Goal: Information Seeking & Learning: Learn about a topic

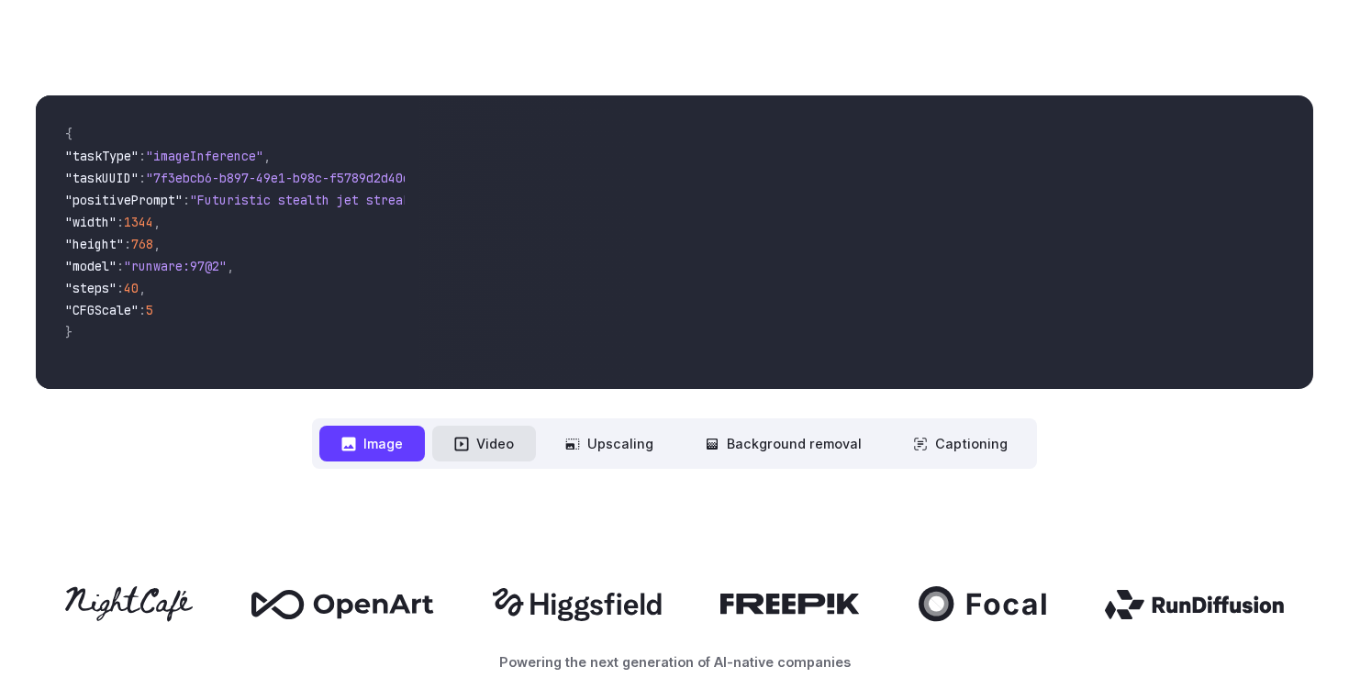
click at [485, 452] on button "Video" at bounding box center [484, 444] width 104 height 36
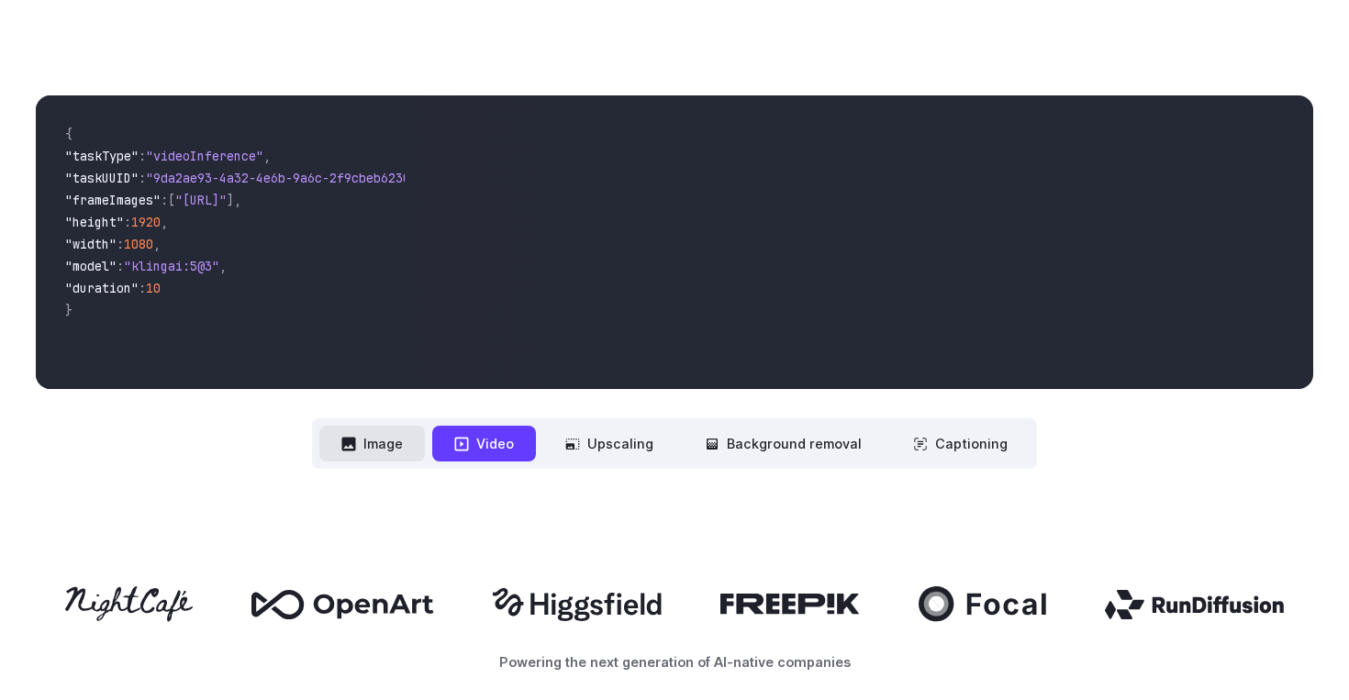
click at [398, 448] on button "Image" at bounding box center [372, 444] width 106 height 36
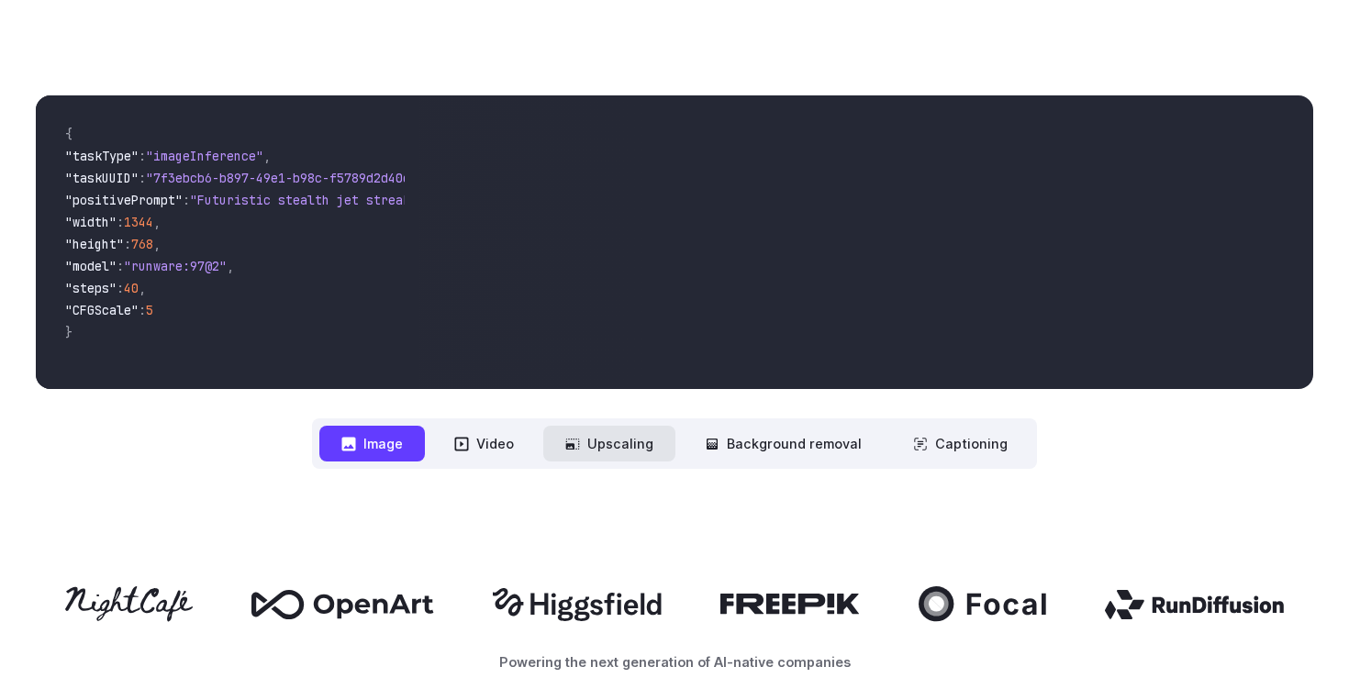
click at [640, 455] on button "Upscaling" at bounding box center [609, 444] width 132 height 36
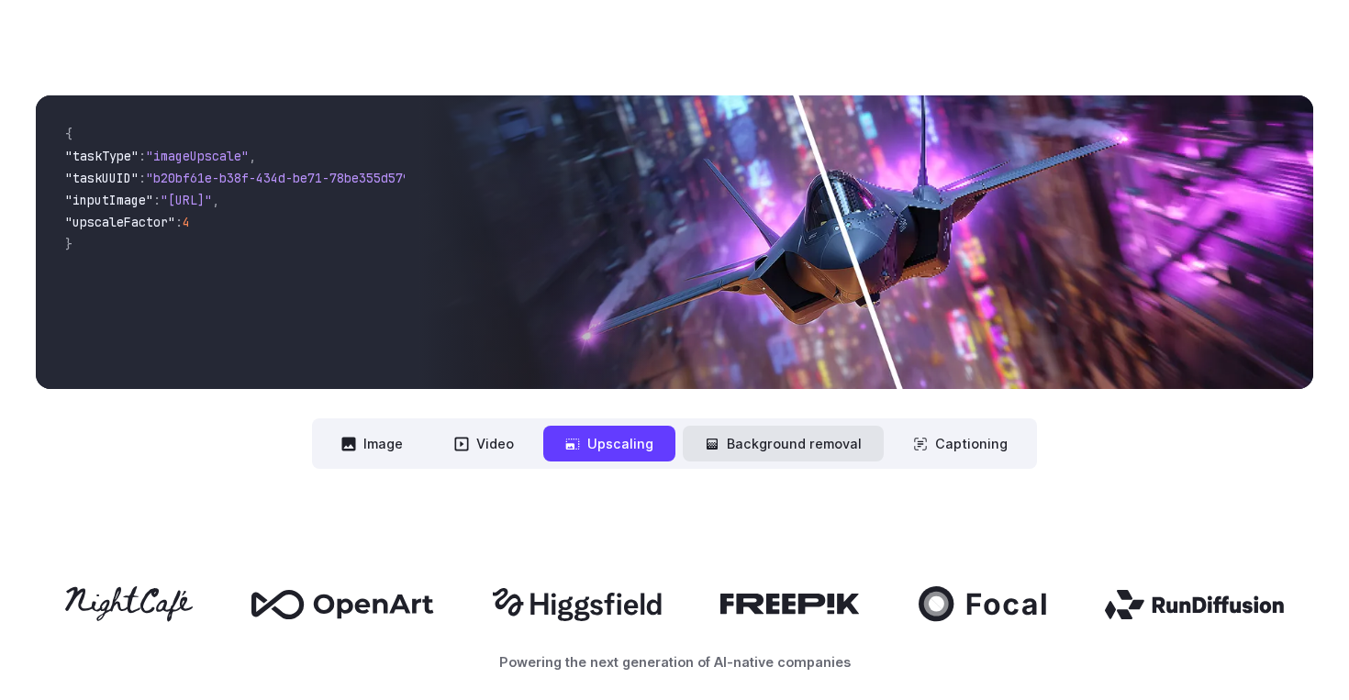
click at [749, 443] on button "Background removal" at bounding box center [783, 444] width 201 height 36
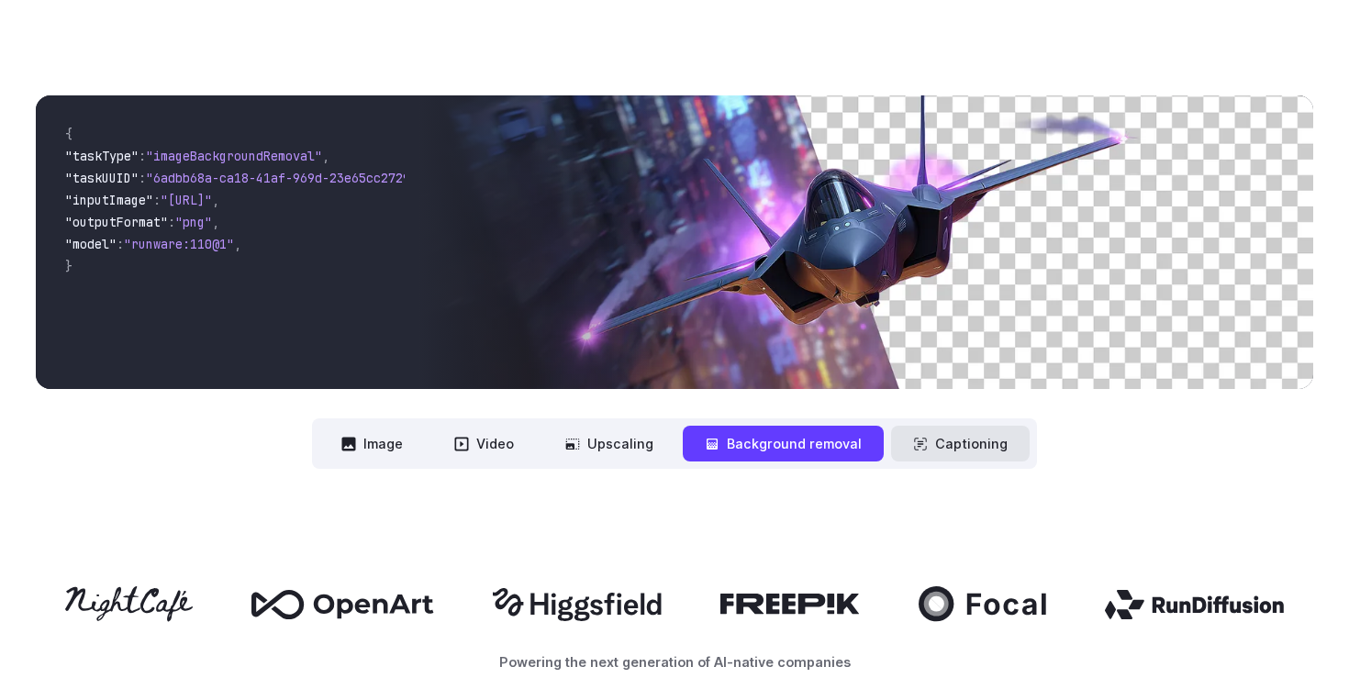
click at [953, 438] on button "Captioning" at bounding box center [960, 444] width 139 height 36
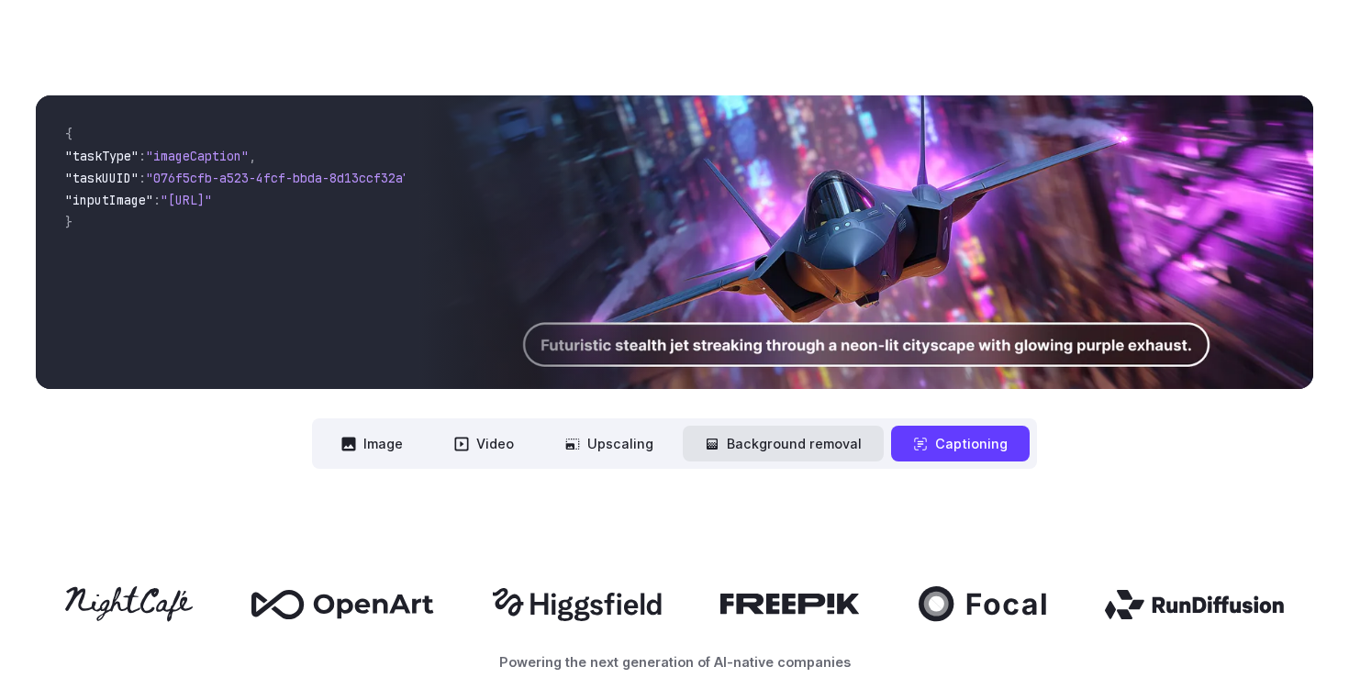
click at [836, 451] on button "Background removal" at bounding box center [783, 444] width 201 height 36
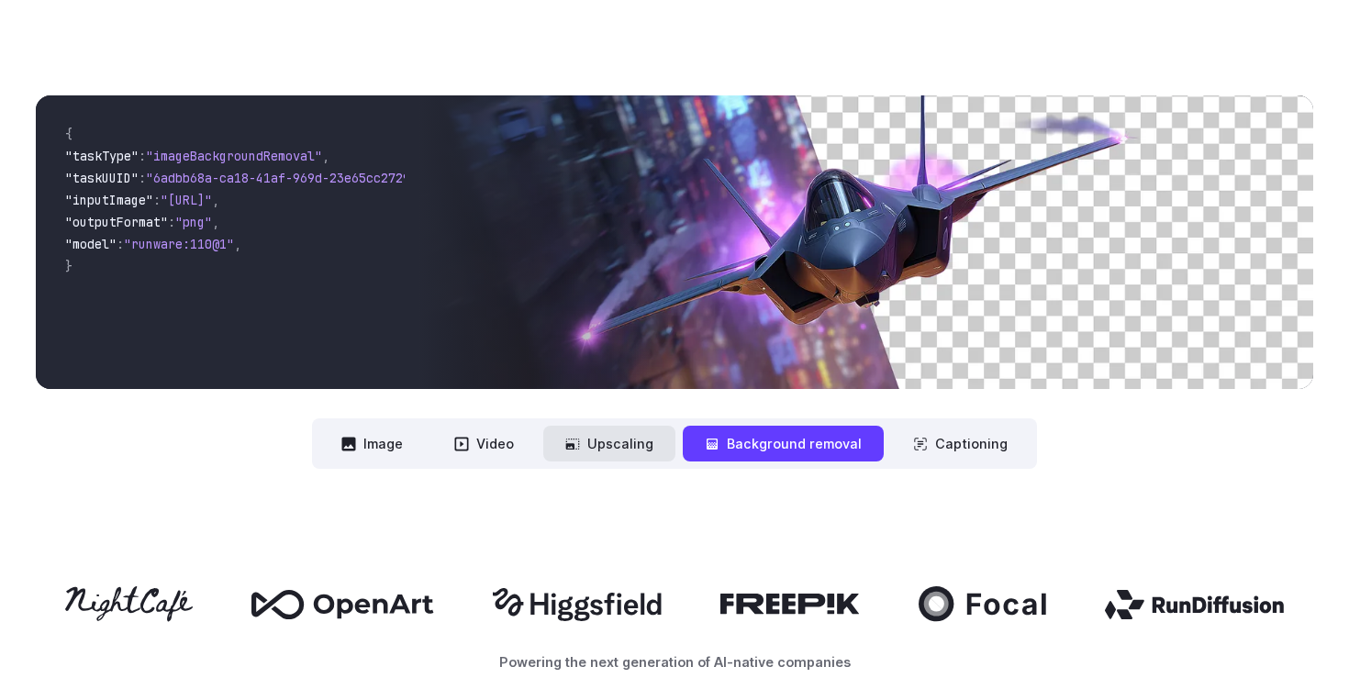
click at [618, 440] on button "Upscaling" at bounding box center [609, 444] width 132 height 36
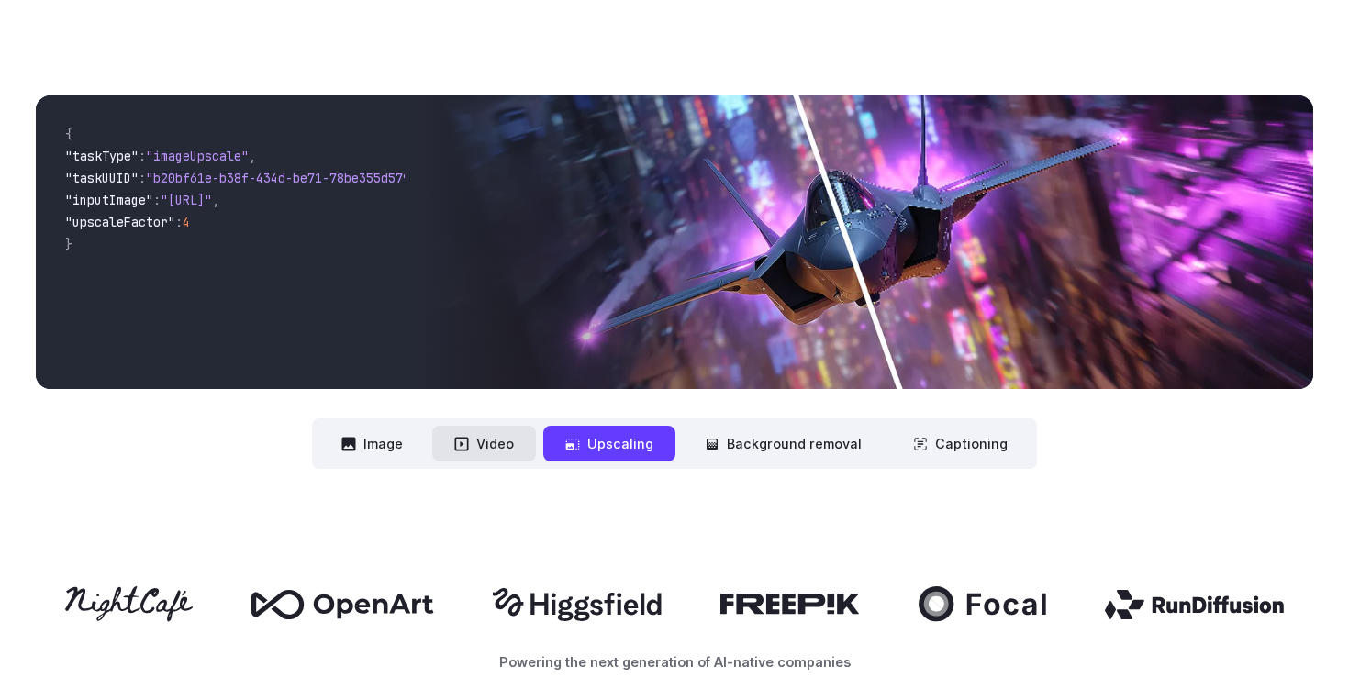
click at [513, 439] on button "Video" at bounding box center [484, 444] width 104 height 36
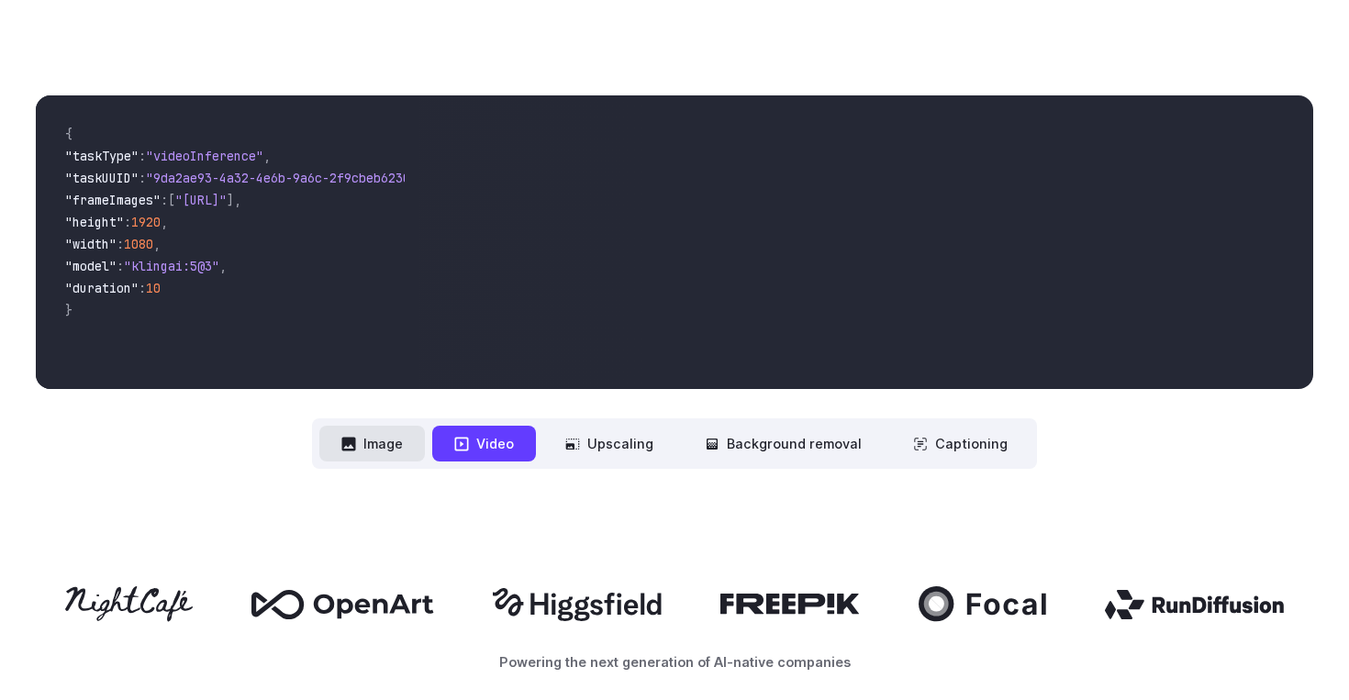
click at [403, 439] on button "Image" at bounding box center [372, 444] width 106 height 36
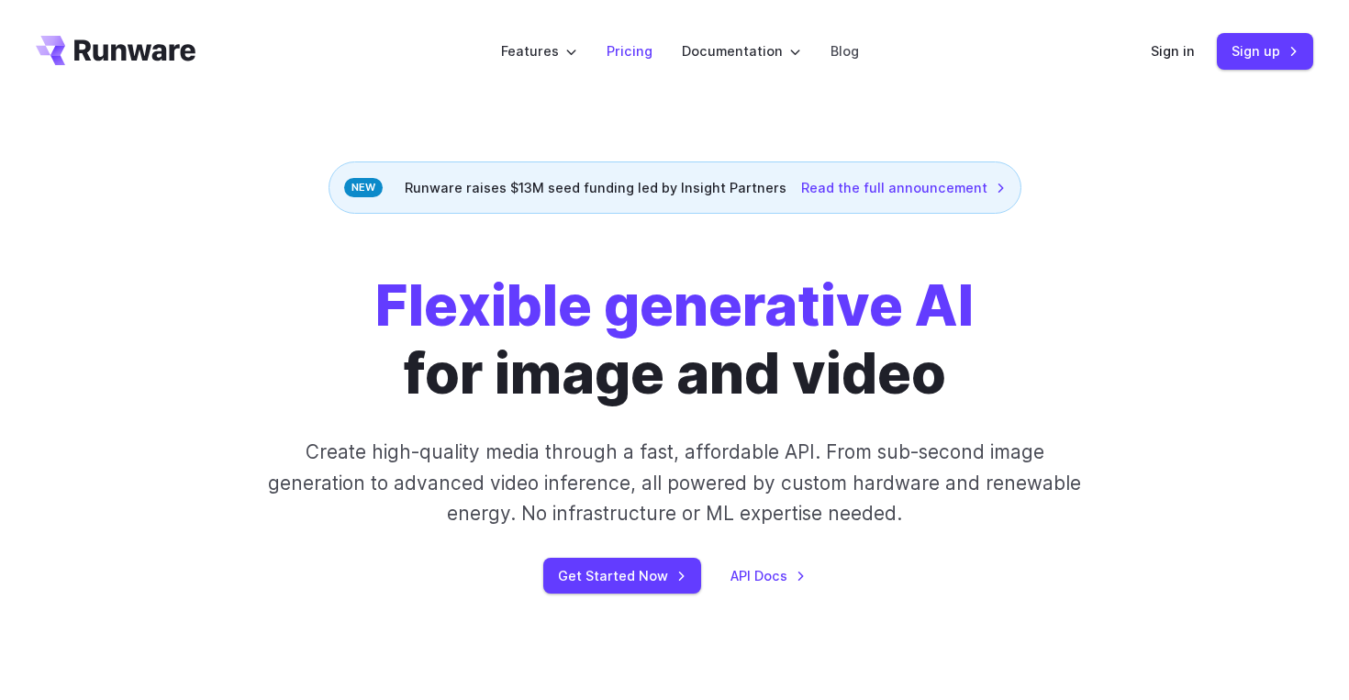
click at [630, 42] on link "Pricing" at bounding box center [630, 50] width 46 height 21
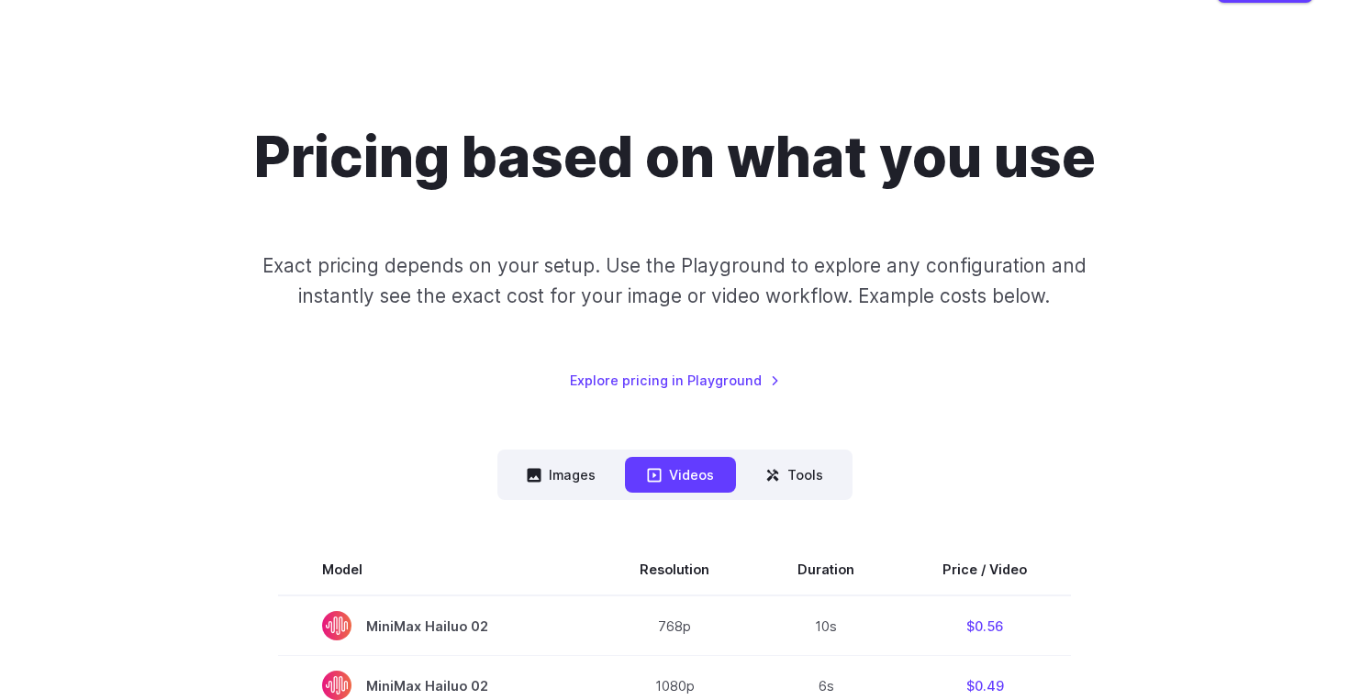
scroll to position [151, 0]
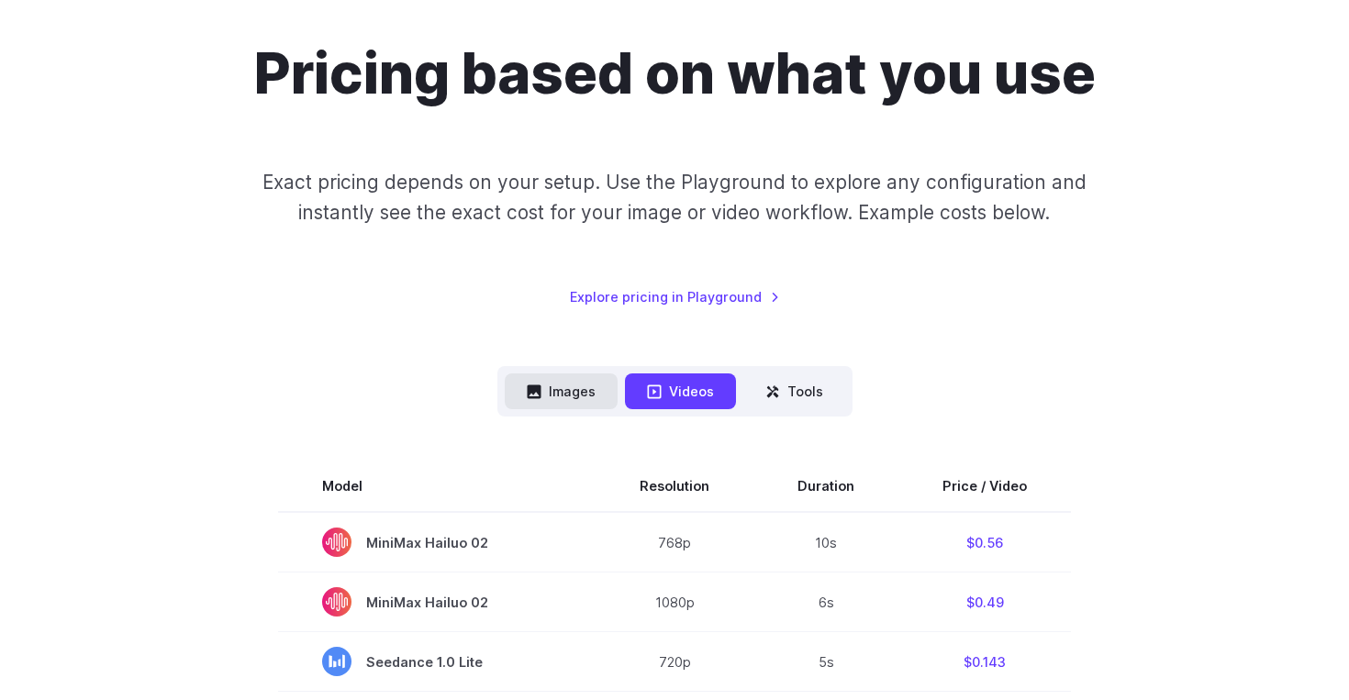
click at [557, 375] on button "Images" at bounding box center [561, 392] width 113 height 36
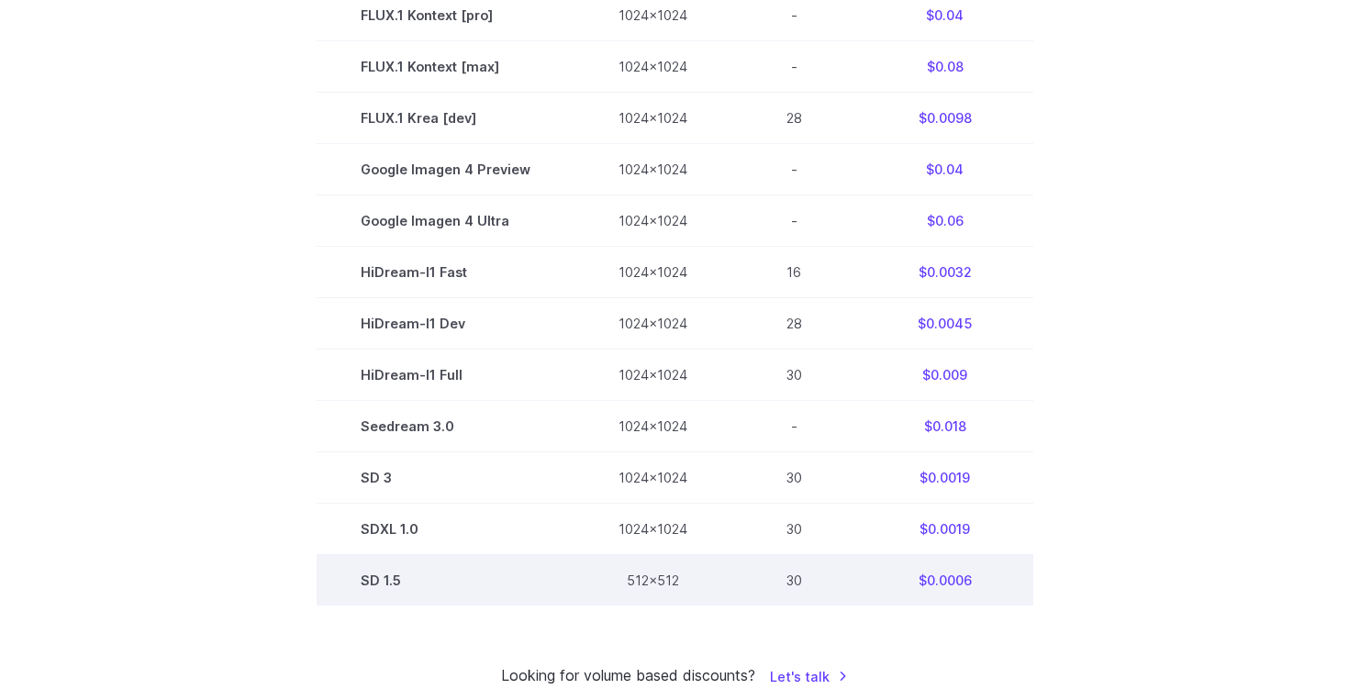
scroll to position [1233, 0]
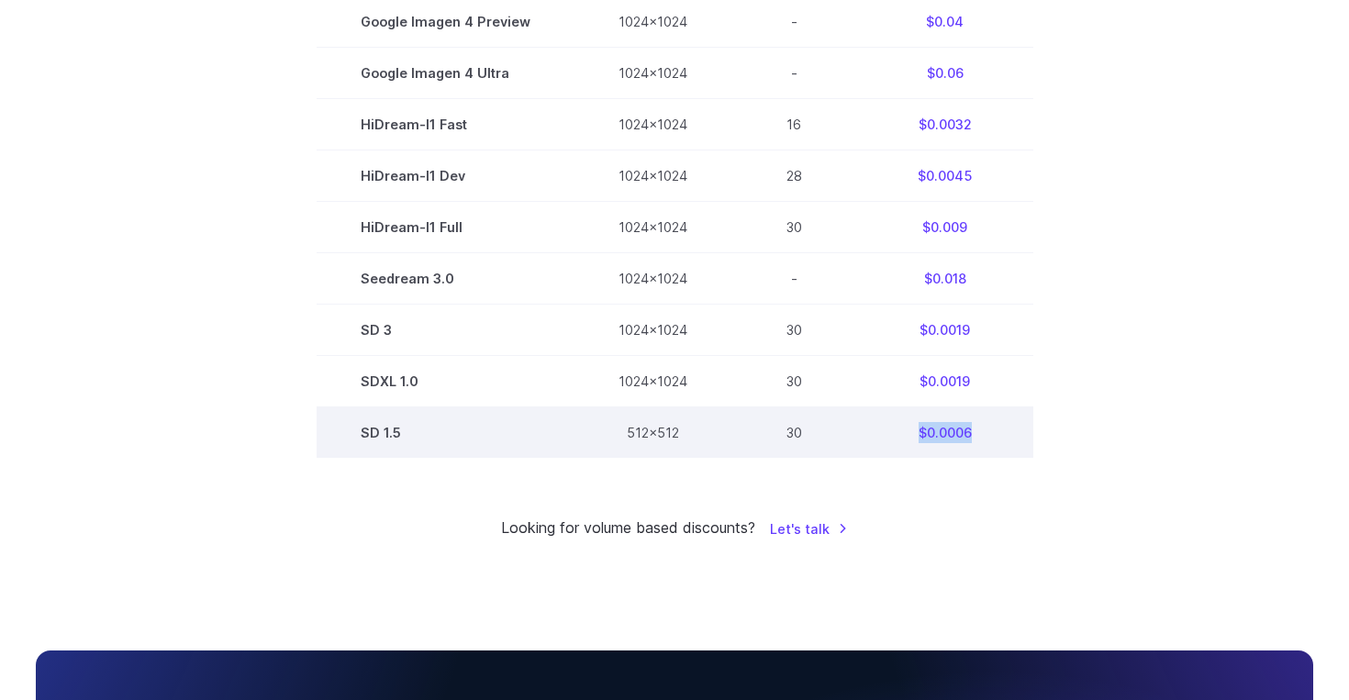
drag, startPoint x: 972, startPoint y: 440, endPoint x: 914, endPoint y: 449, distance: 58.4
click at [914, 449] on td "$0.0006" at bounding box center [945, 432] width 176 height 51
copy td "$0.0006"
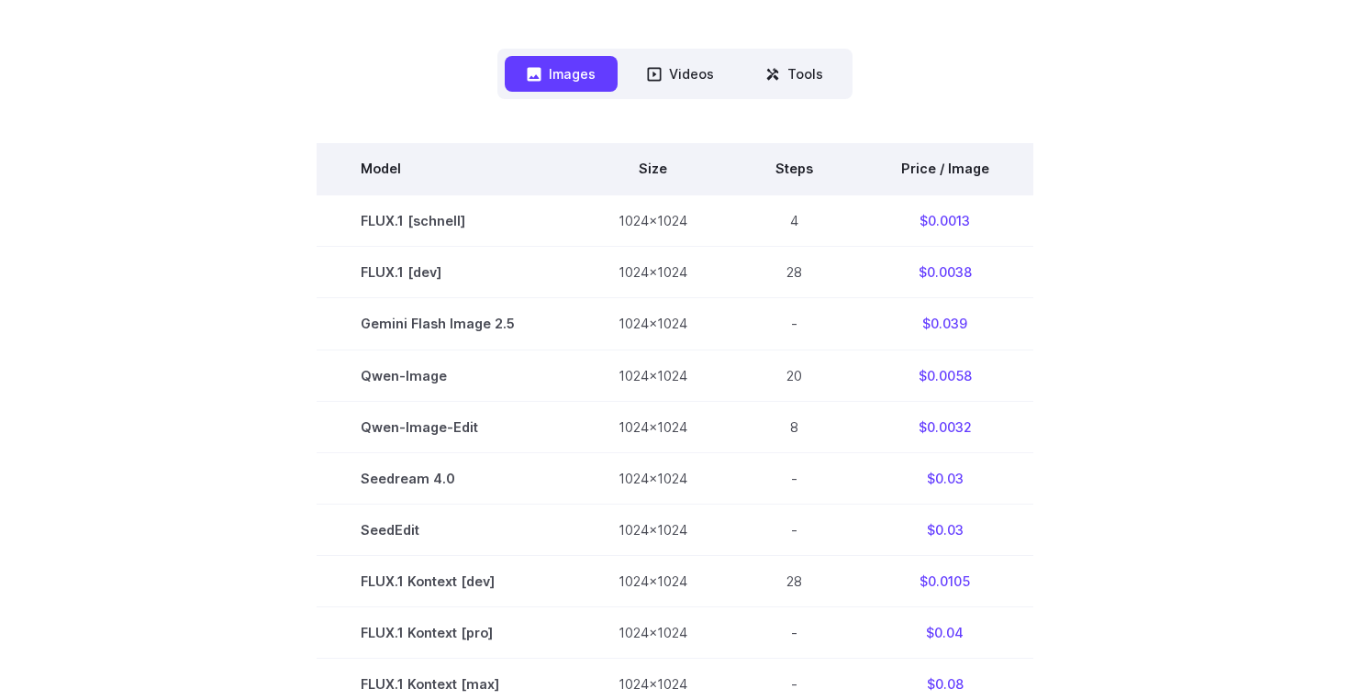
scroll to position [0, 0]
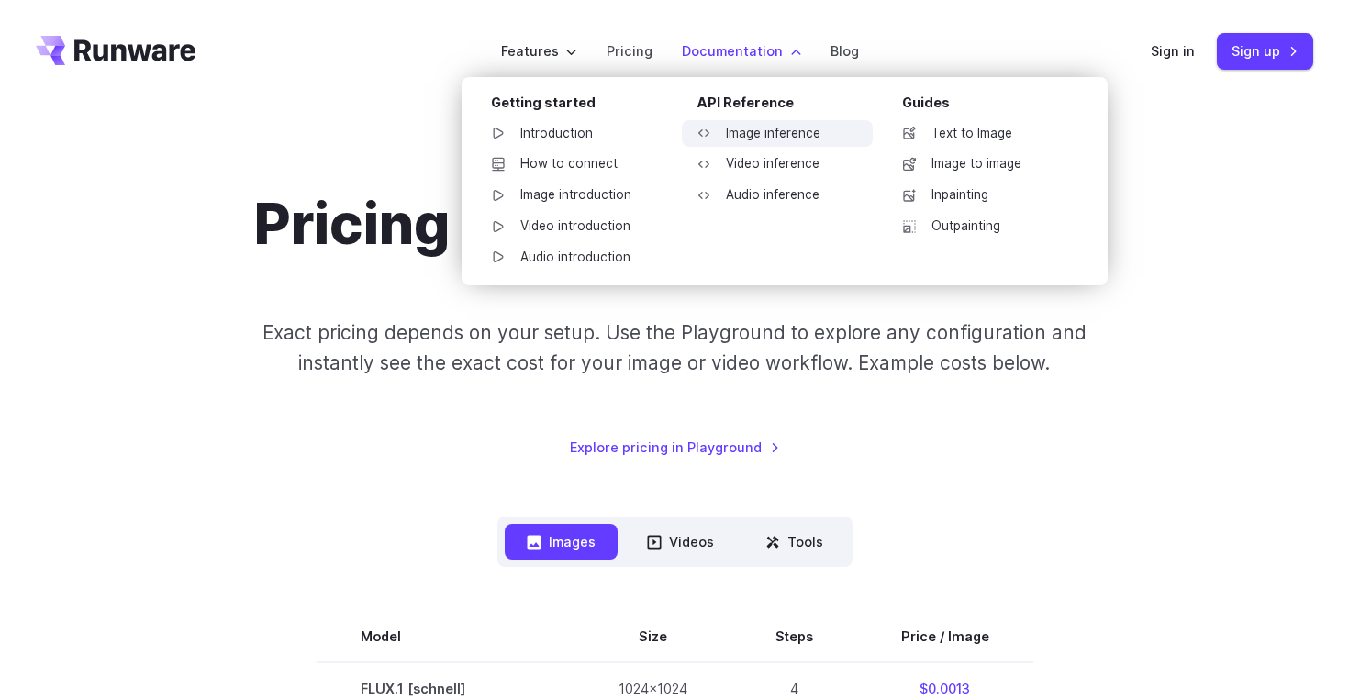
click at [749, 134] on link "Image inference" at bounding box center [777, 134] width 191 height 28
